Goal: Complete application form

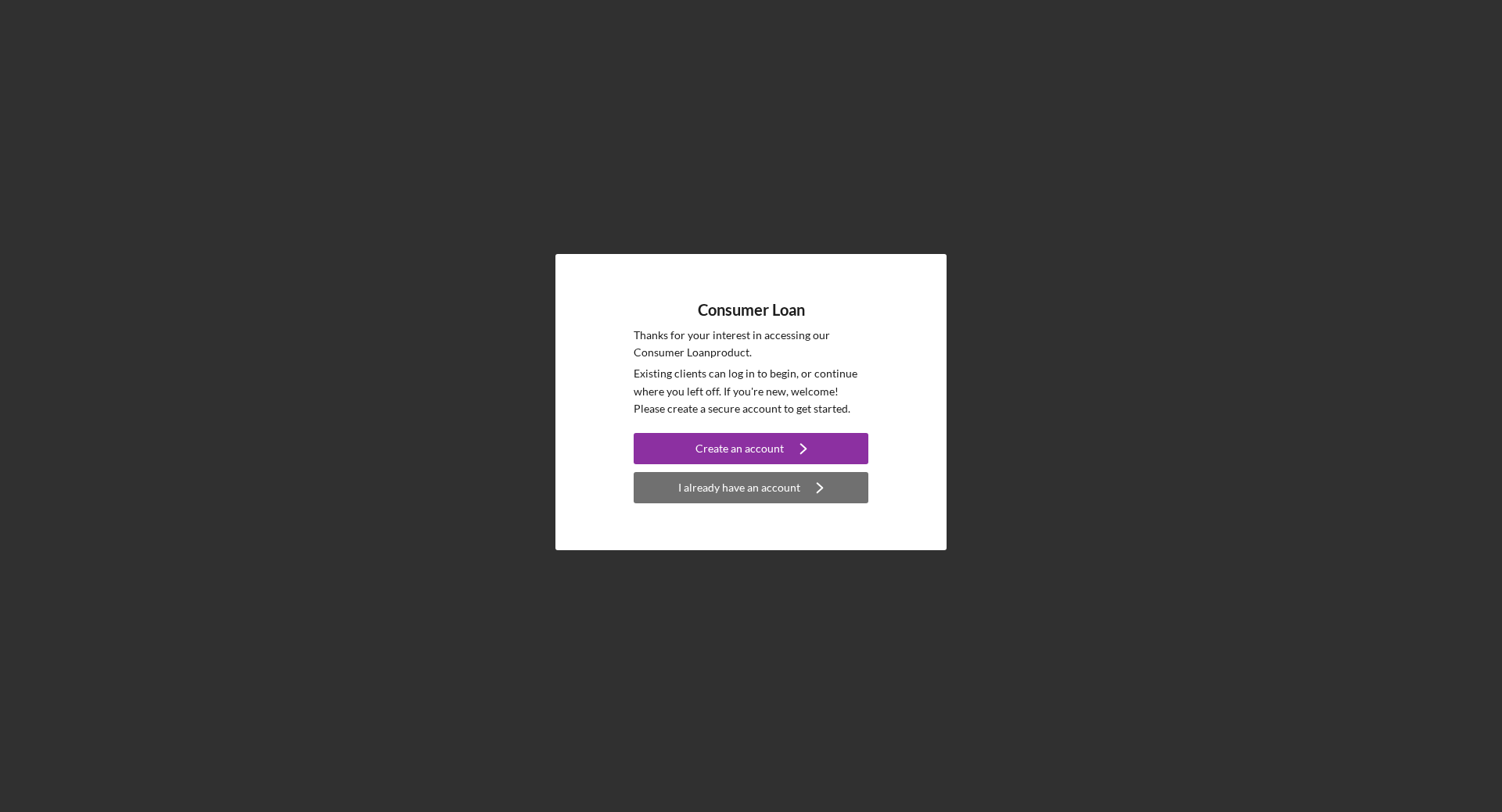
click at [777, 492] on div "I already have an account" at bounding box center [739, 487] width 122 height 31
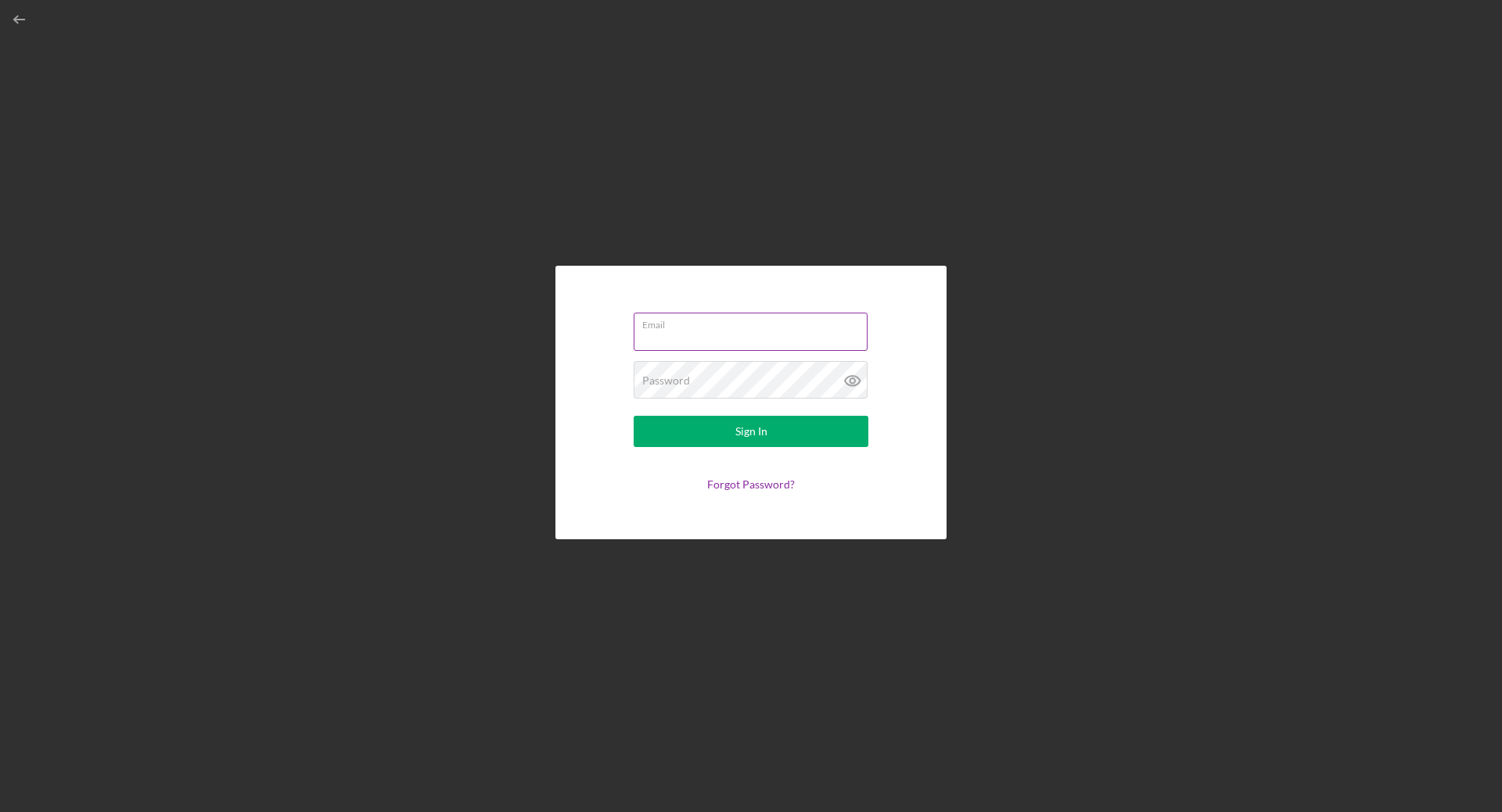
click at [756, 318] on label "Email" at bounding box center [755, 322] width 226 height 17
click at [756, 318] on input "Email" at bounding box center [750, 332] width 234 height 38
type input "[EMAIL_ADDRESS][DOMAIN_NAME]"
click at [633, 416] on button "Sign In" at bounding box center [751, 431] width 235 height 31
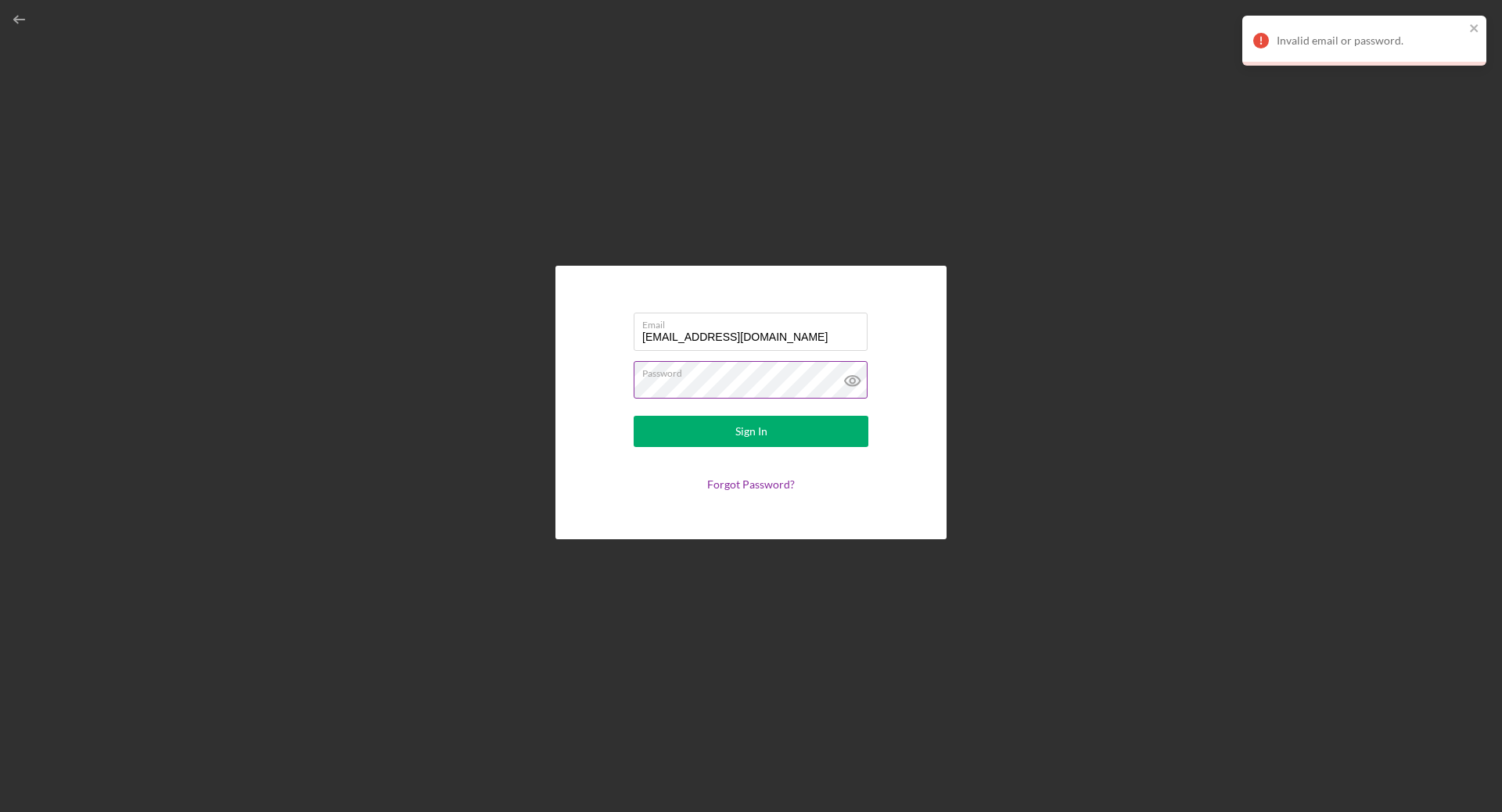
click at [777, 379] on label "Password" at bounding box center [755, 370] width 226 height 17
click at [604, 392] on form "Email [EMAIL_ADDRESS][DOMAIN_NAME] Password Sign In Forgot Password?" at bounding box center [751, 403] width 313 height 195
click at [633, 416] on button "Sign In" at bounding box center [751, 431] width 235 height 31
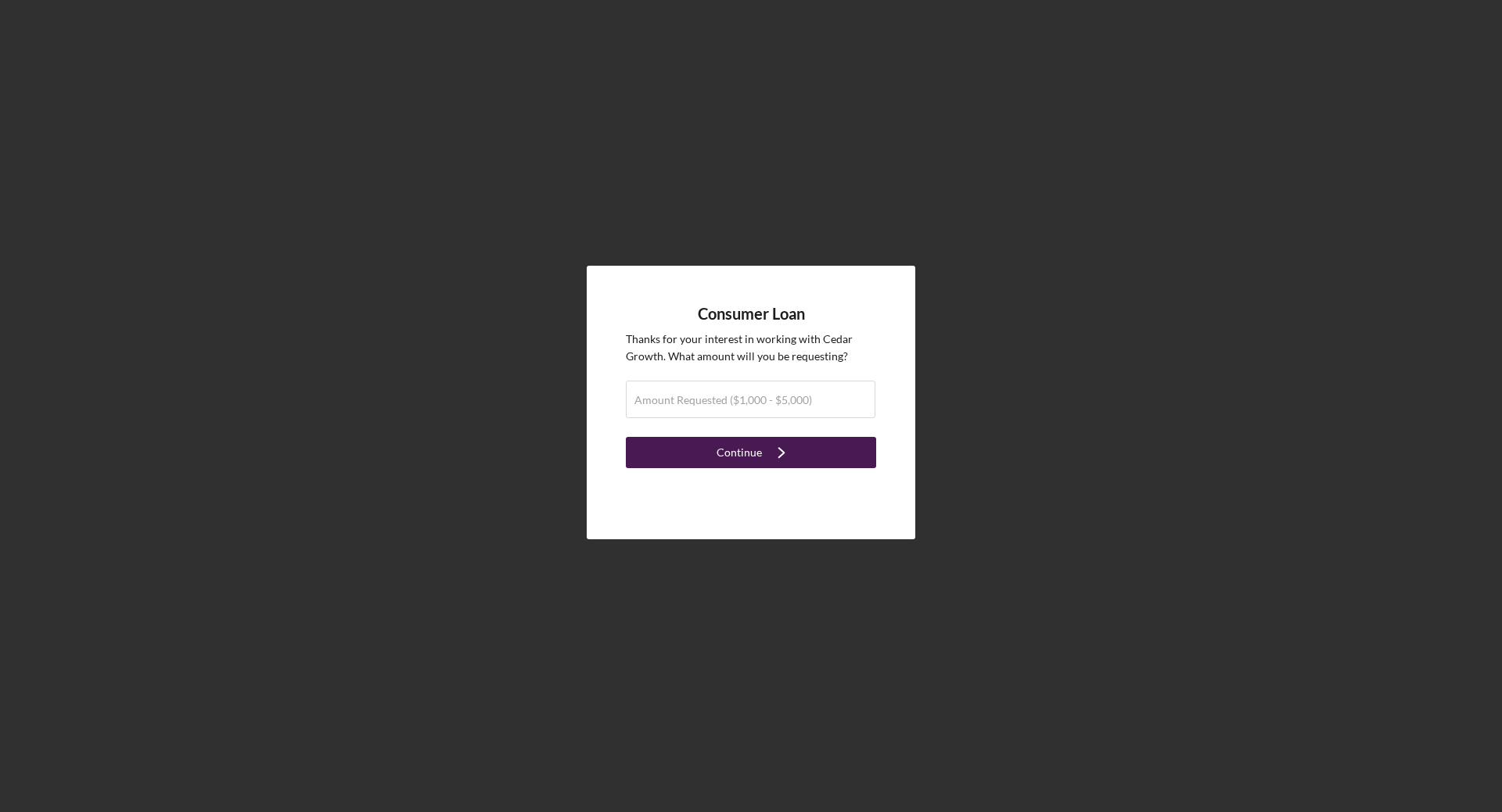
click at [753, 459] on div "Continue" at bounding box center [739, 452] width 45 height 31
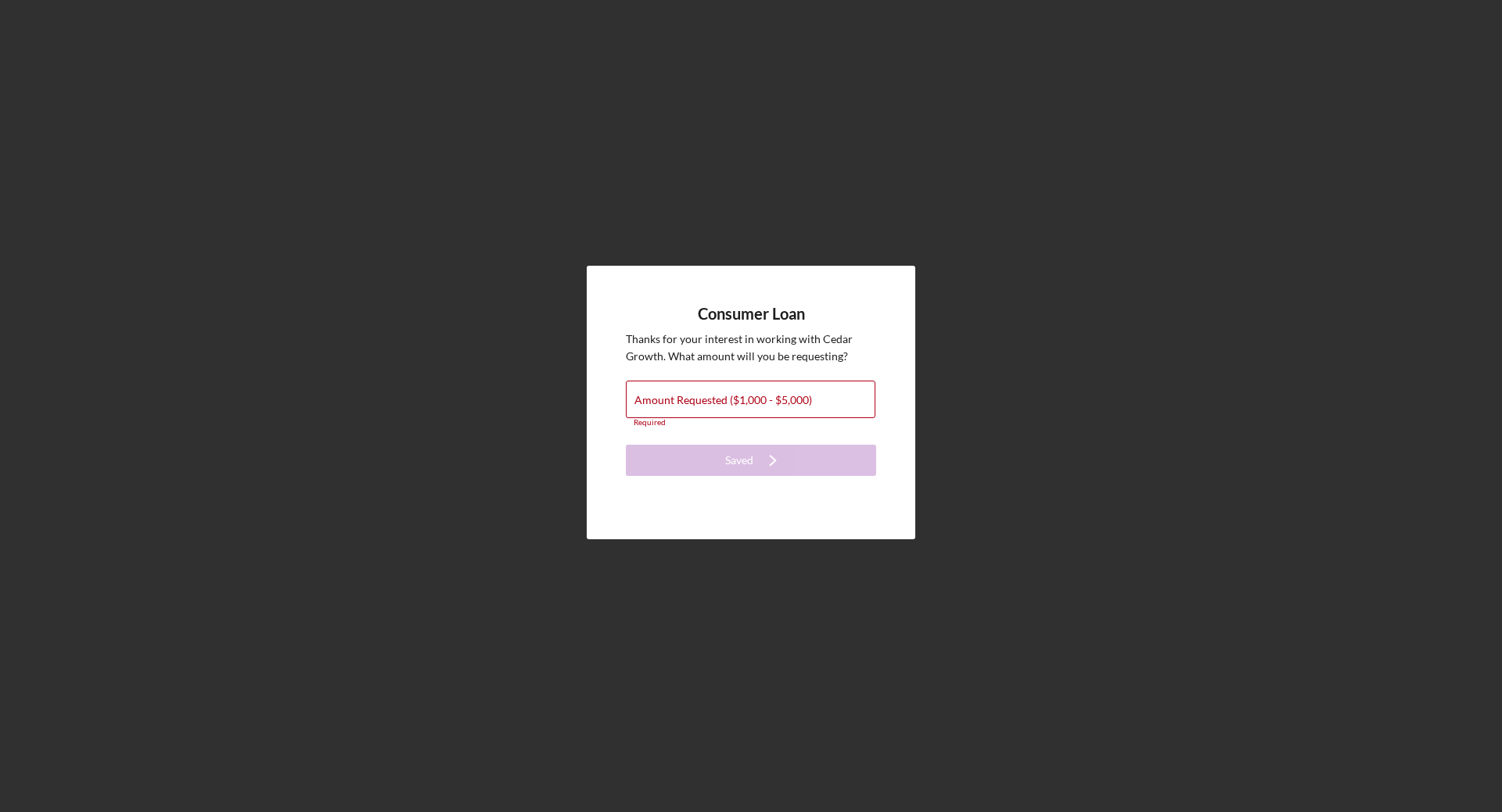
click at [756, 375] on form "Consumer Loan Thanks for your interest in working with Cedar Growth . What amou…" at bounding box center [751, 390] width 250 height 171
click at [1025, 293] on div "Consumer Loan Thanks for your interest in working with Cedar Growth . What amou…" at bounding box center [751, 402] width 1486 height 804
click at [1031, 285] on div "Consumer Loan Thanks for your interest in working with Cedar Growth . What amou…" at bounding box center [751, 402] width 1486 height 804
click at [1033, 280] on div "Consumer Loan Thanks for your interest in working with Cedar Growth . What amou…" at bounding box center [751, 402] width 1486 height 804
drag, startPoint x: 1033, startPoint y: 279, endPoint x: 705, endPoint y: 348, distance: 335.2
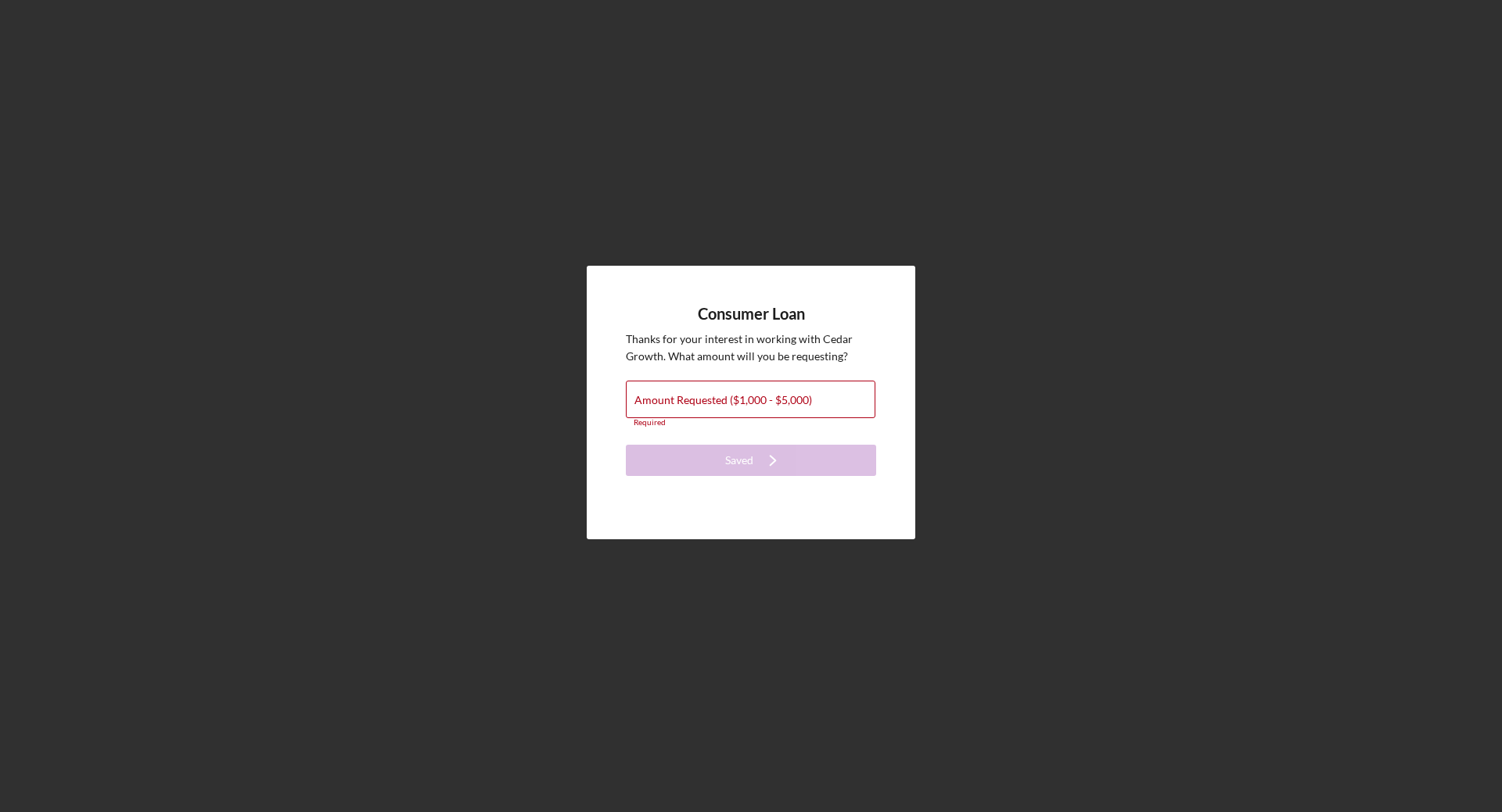
click at [974, 296] on div "Consumer Loan Thanks for your interest in working with Cedar Growth . What amou…" at bounding box center [751, 402] width 1486 height 804
click at [745, 400] on label "Amount Requested ($1,000 - $5,000)" at bounding box center [722, 400] width 177 height 12
click at [745, 400] on input "Amount Requested ($1,000 - $5,000)" at bounding box center [750, 400] width 249 height 38
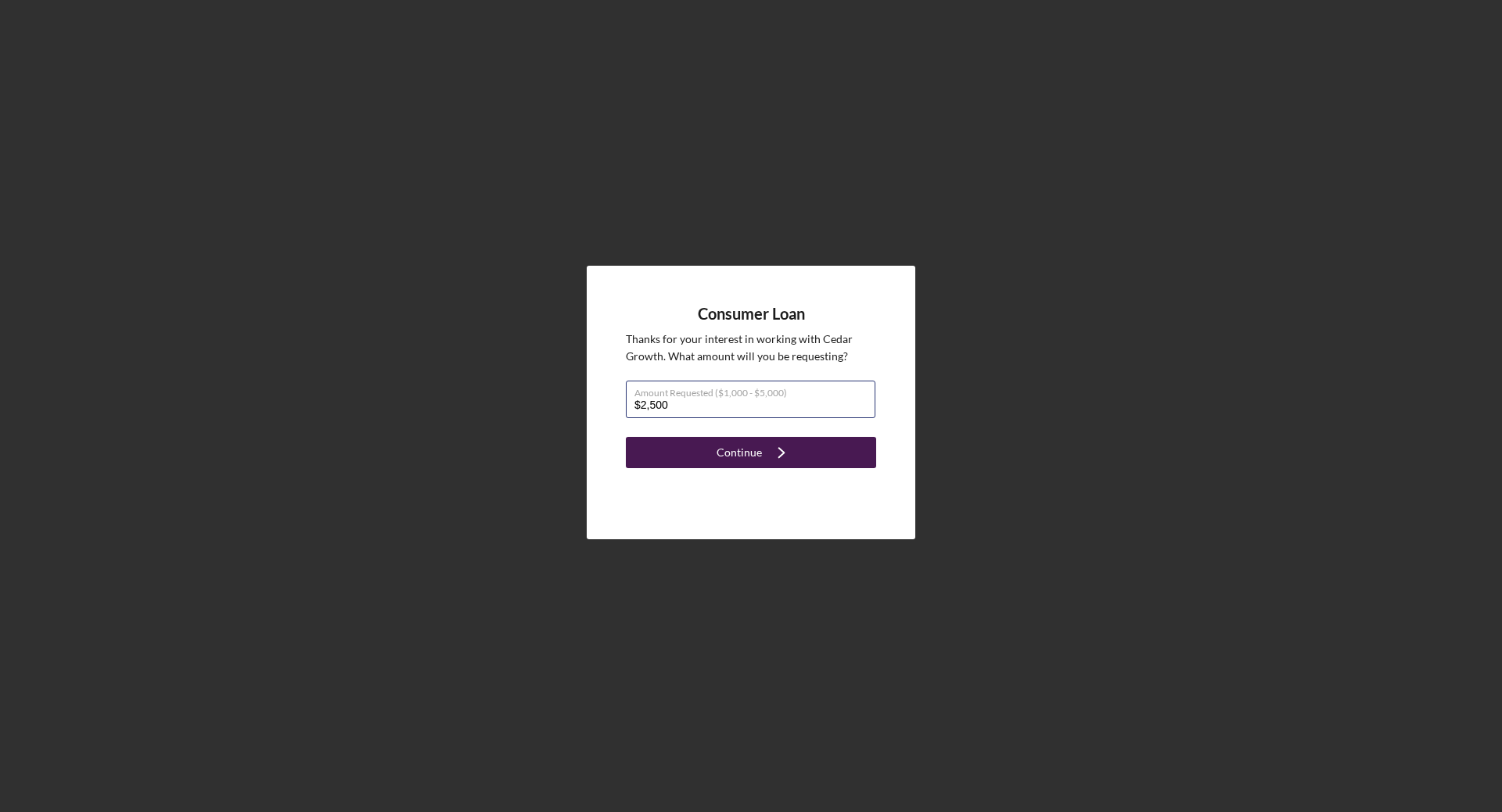
type input "$2,500"
click at [783, 456] on icon "Icon/Navigate" at bounding box center [781, 452] width 39 height 39
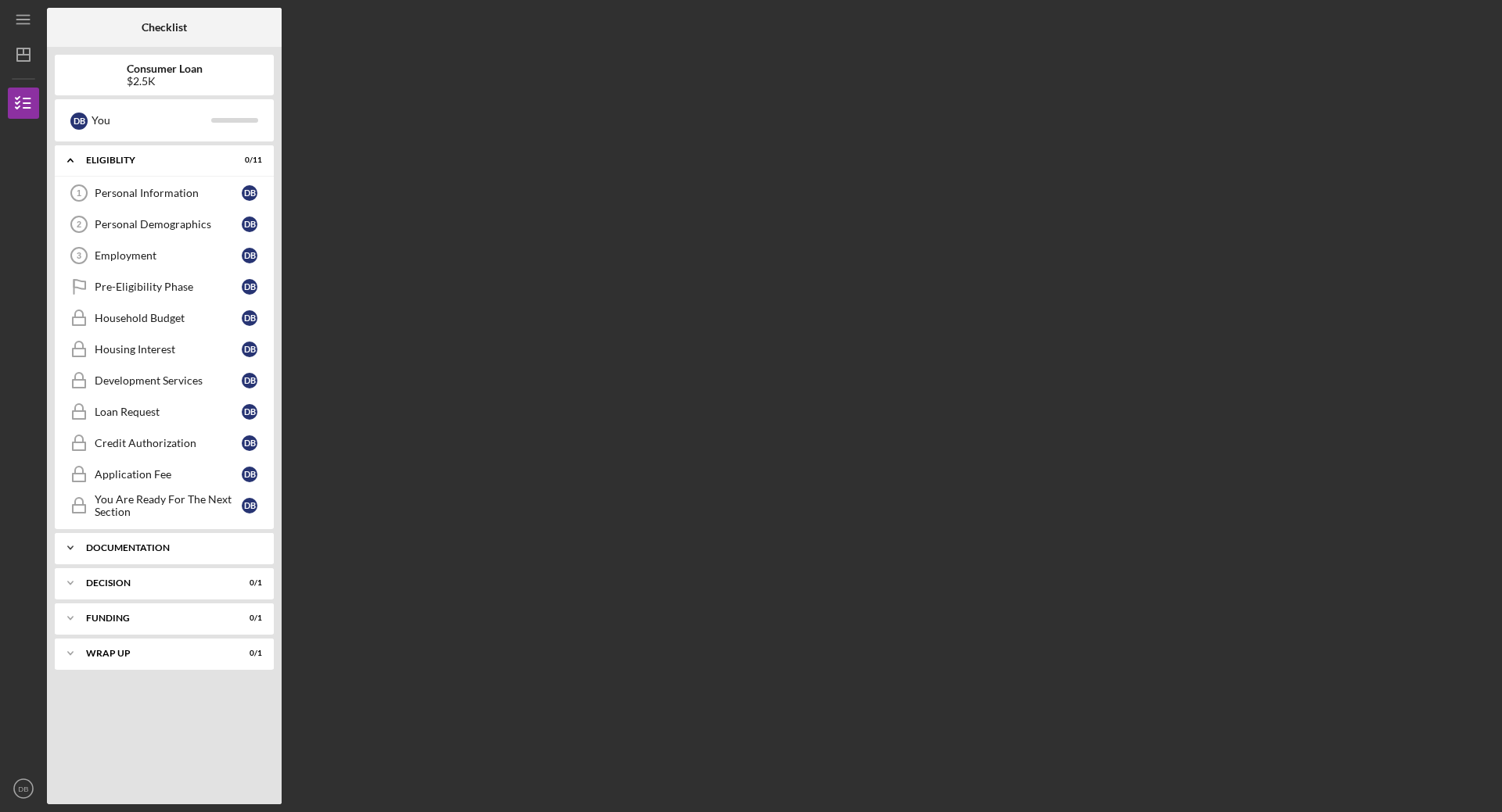
click at [181, 551] on div "Documentation" at bounding box center [170, 549] width 168 height 9
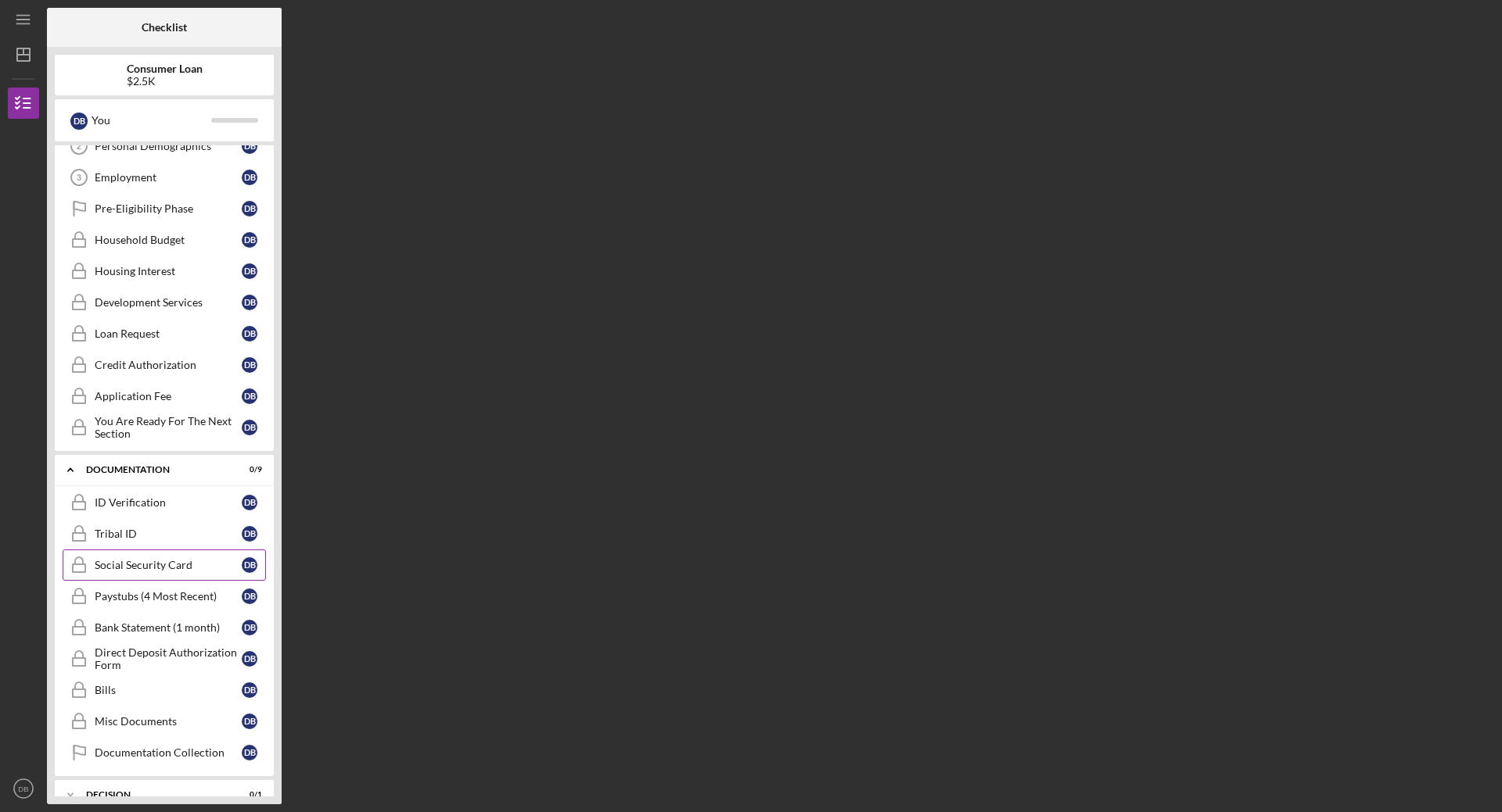
scroll to position [156, 0]
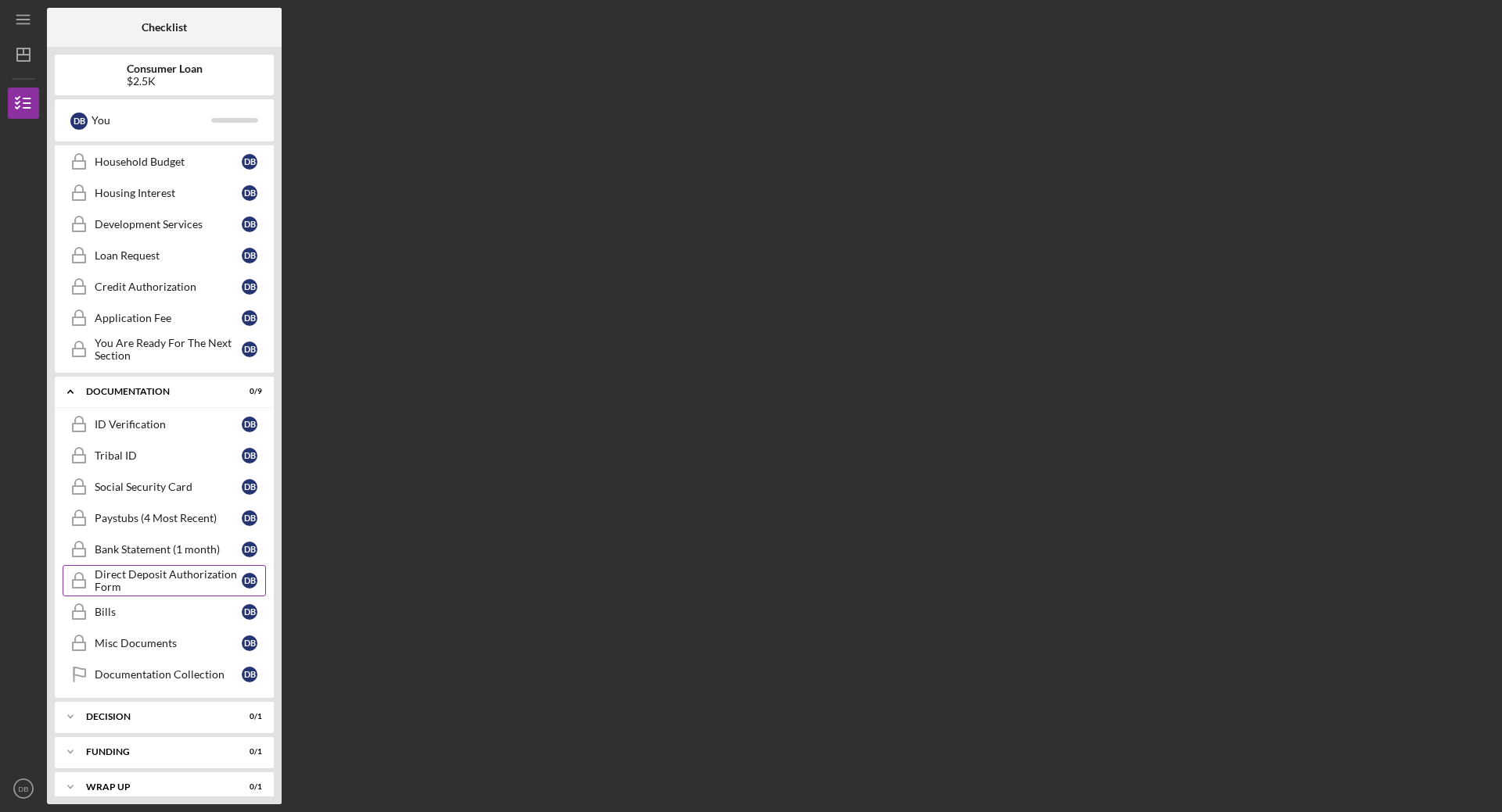
click at [194, 588] on div "Direct Deposit Authorization Form" at bounding box center [168, 581] width 147 height 25
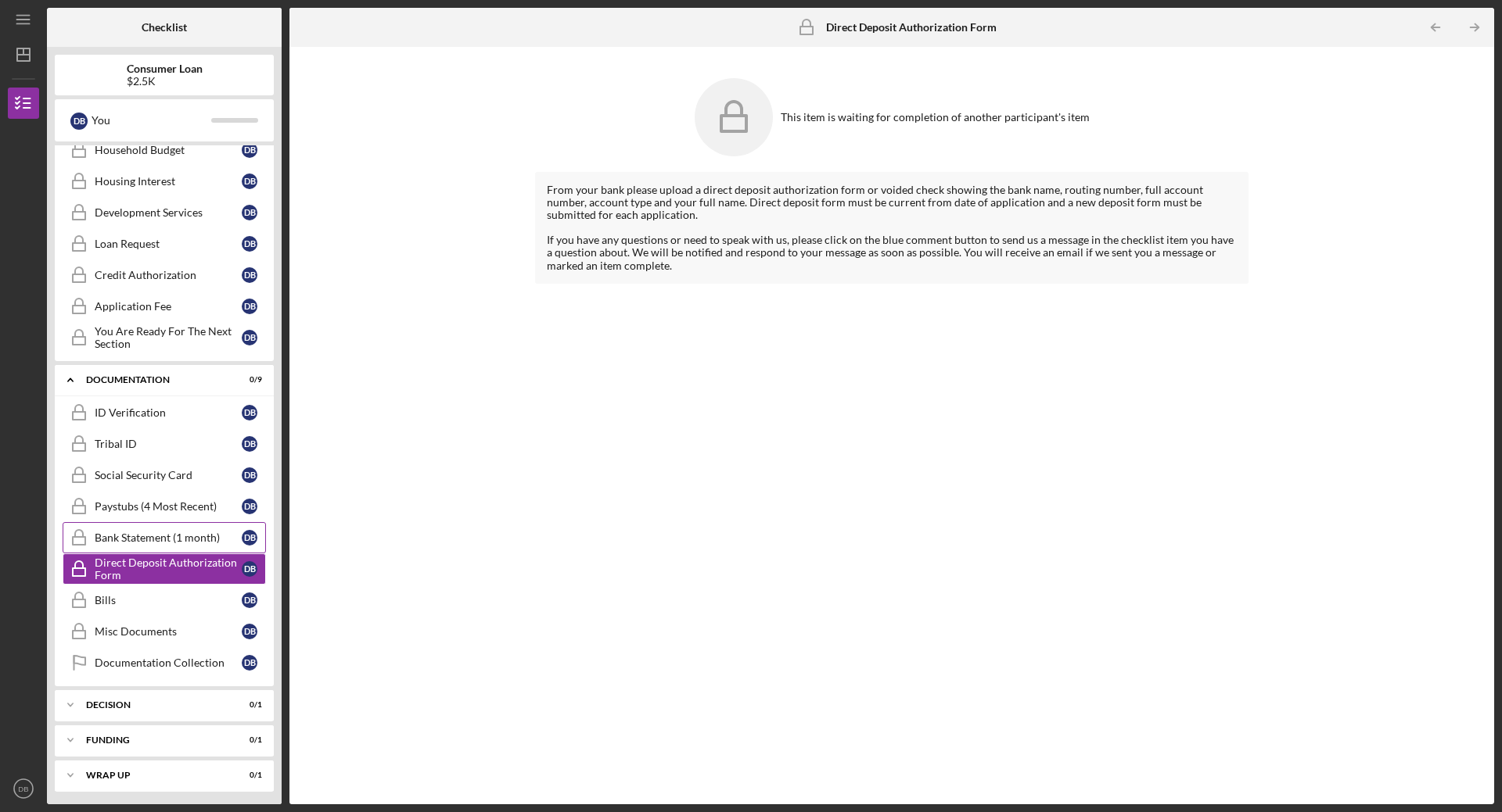
scroll to position [171, 0]
click at [183, 559] on div "Direct Deposit Authorization Form" at bounding box center [168, 566] width 147 height 25
click at [15, 785] on circle "button" at bounding box center [24, 789] width 19 height 19
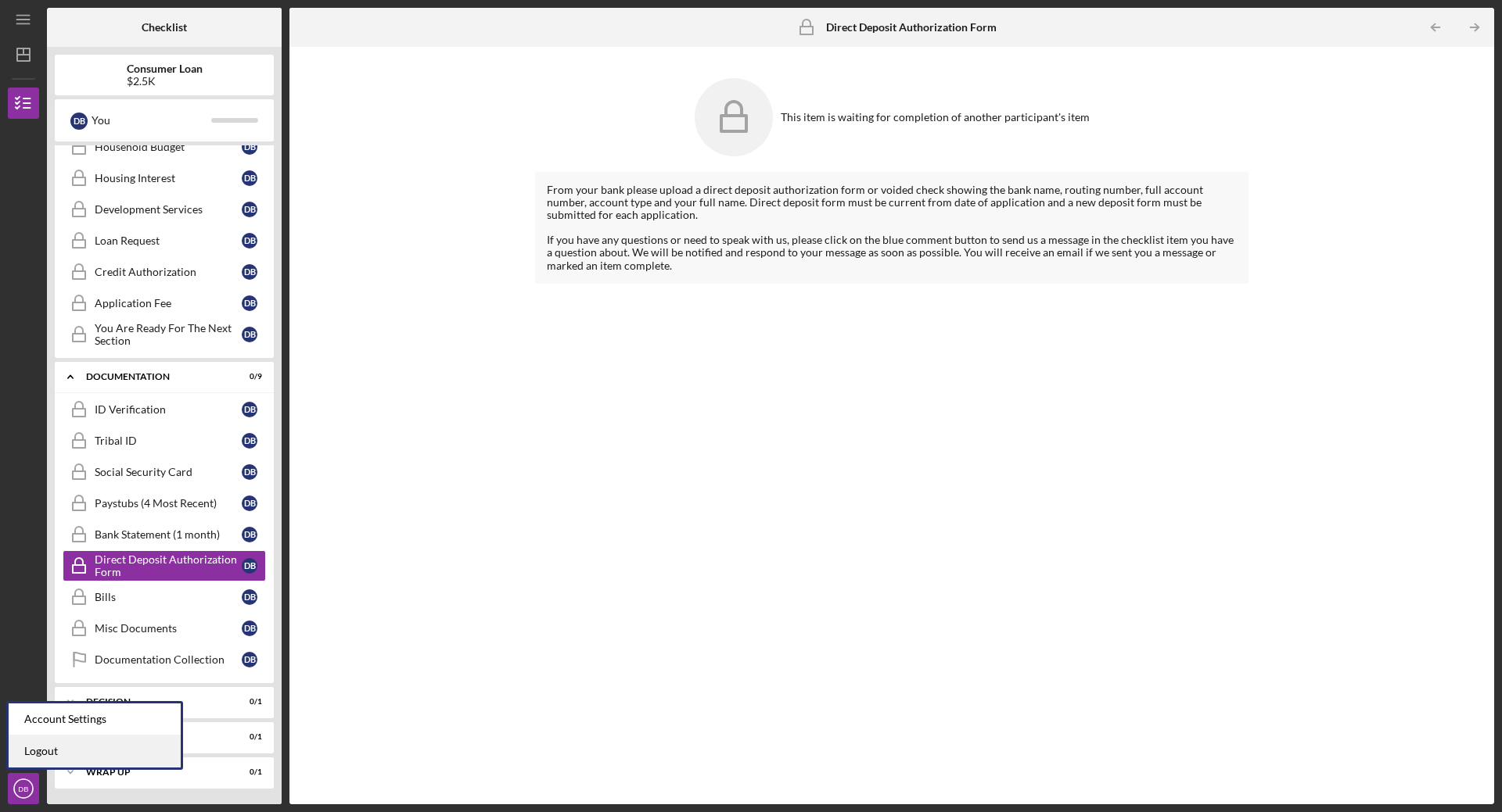
click at [39, 750] on link "Logout" at bounding box center [95, 752] width 172 height 32
